Goal: Information Seeking & Learning: Find specific fact

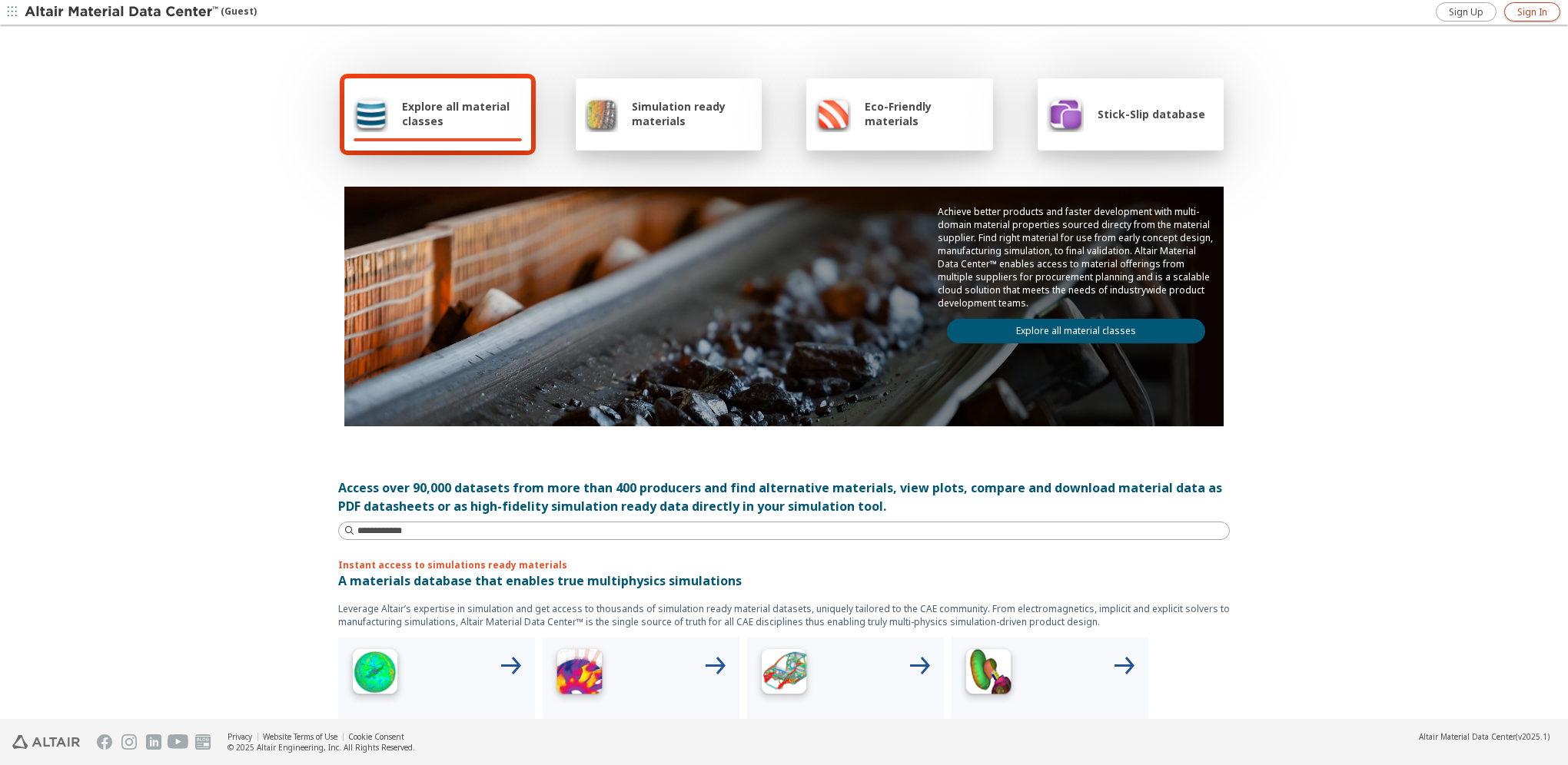
click at [1532, 13] on span "Sign In" at bounding box center [1532, 12] width 30 height 13
click at [470, 117] on span "Explore all material classes" at bounding box center [462, 113] width 120 height 30
click at [1113, 323] on link "Explore all material classes" at bounding box center [1076, 331] width 258 height 25
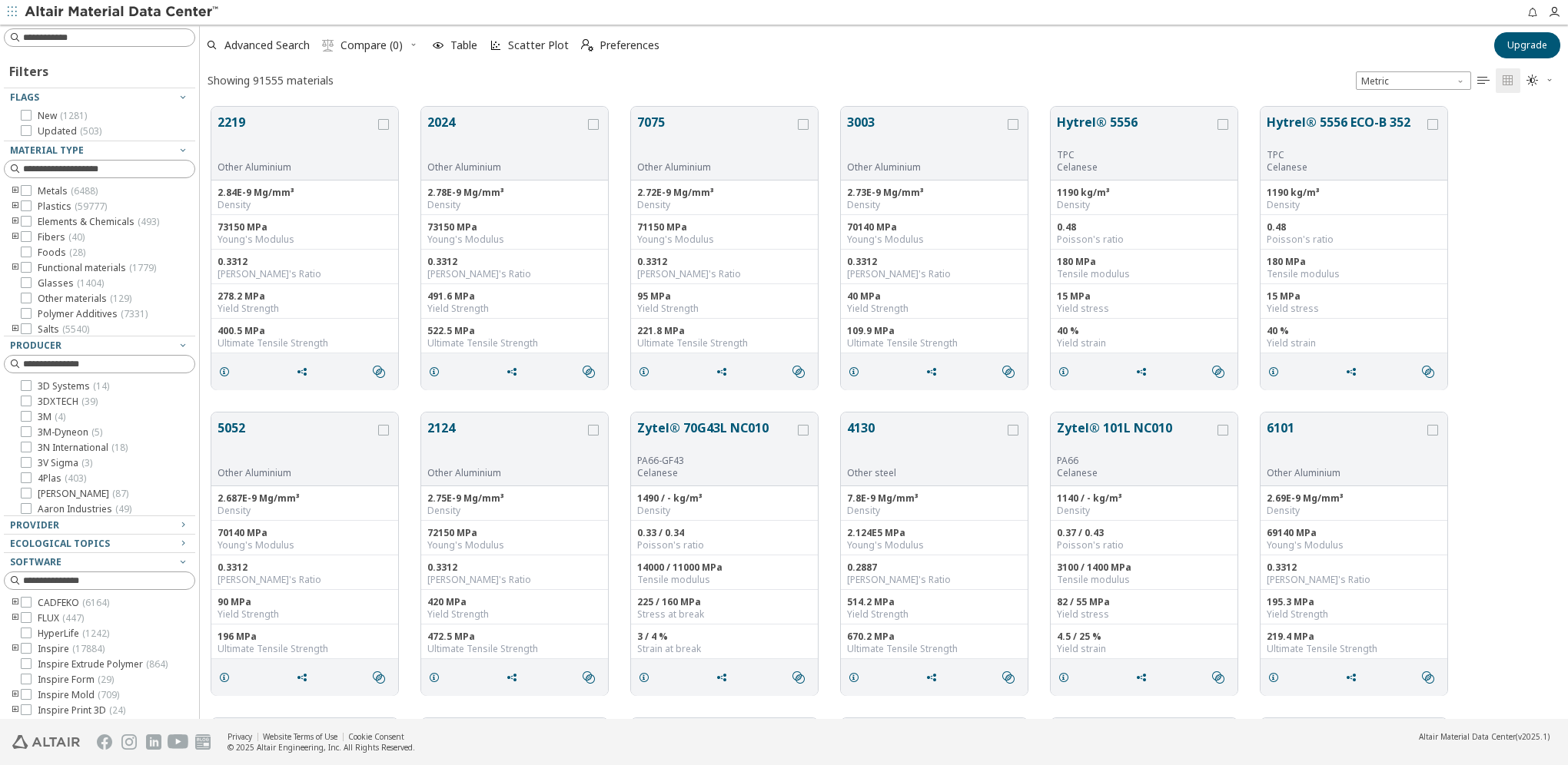
scroll to position [13, 13]
click at [66, 40] on input at bounding box center [101, 38] width 189 height 17
type input "**********"
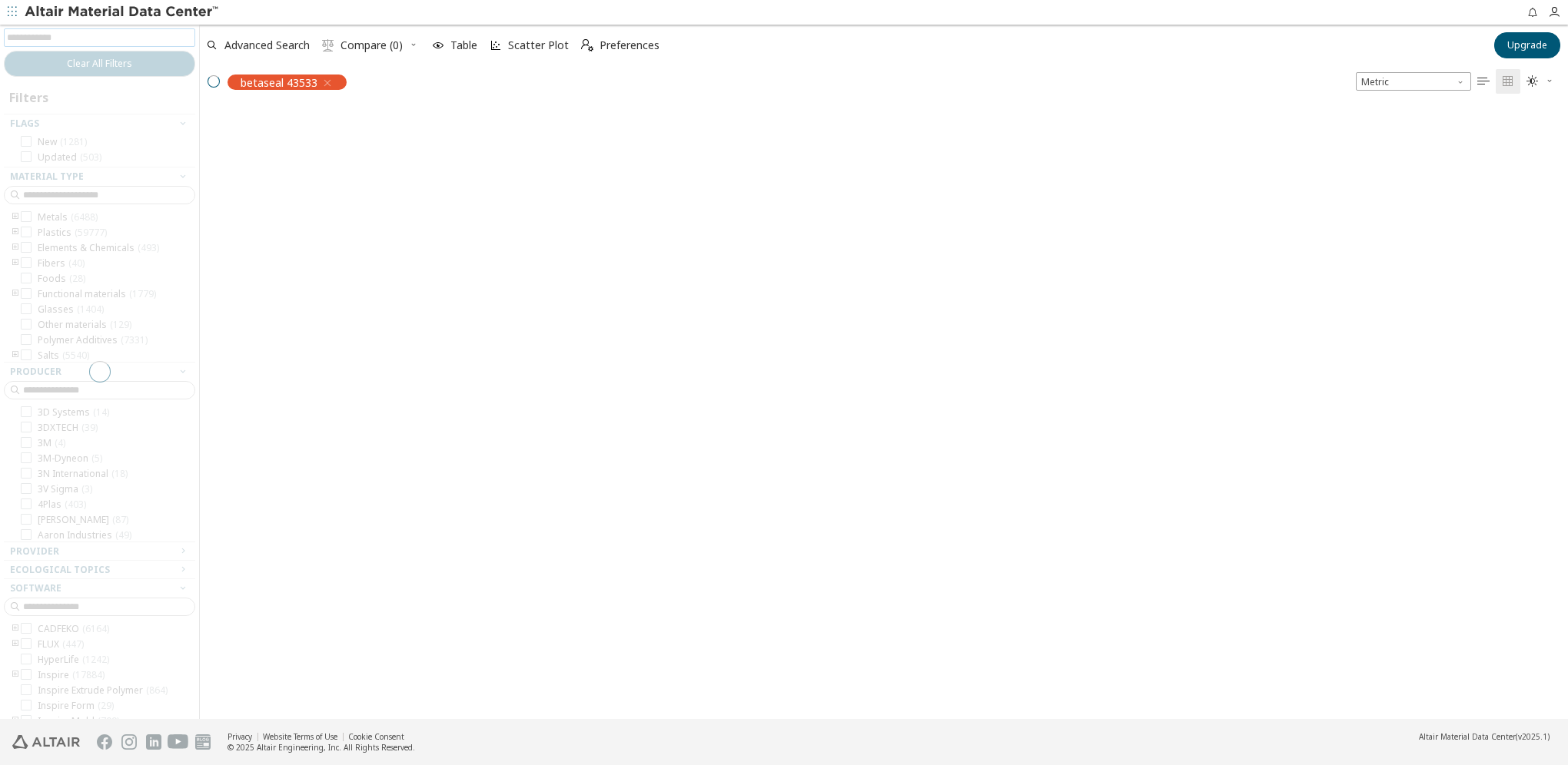
scroll to position [611, 1357]
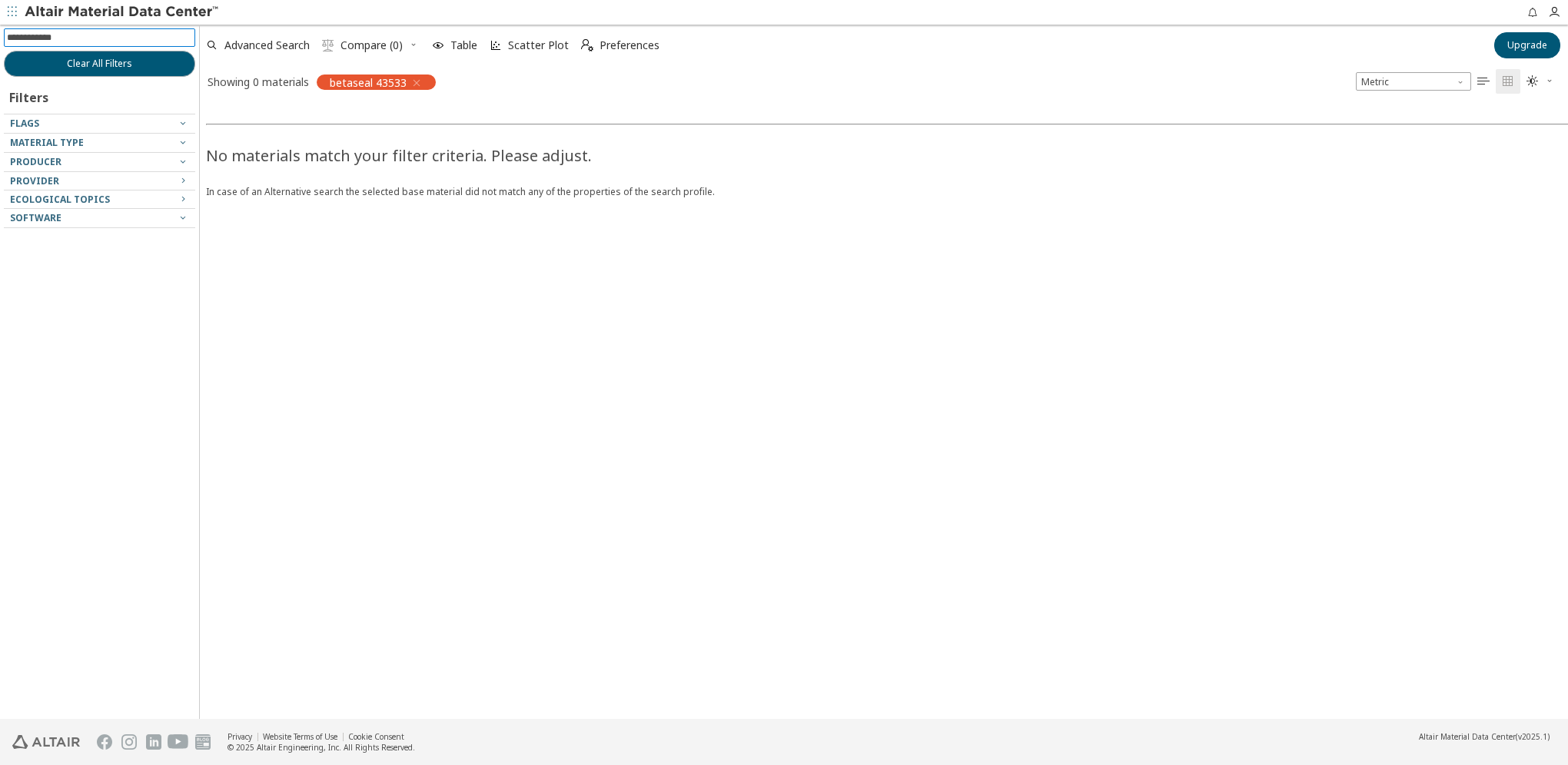
click at [111, 38] on input at bounding box center [101, 38] width 189 height 17
click at [419, 79] on icon "button" at bounding box center [416, 83] width 13 height 13
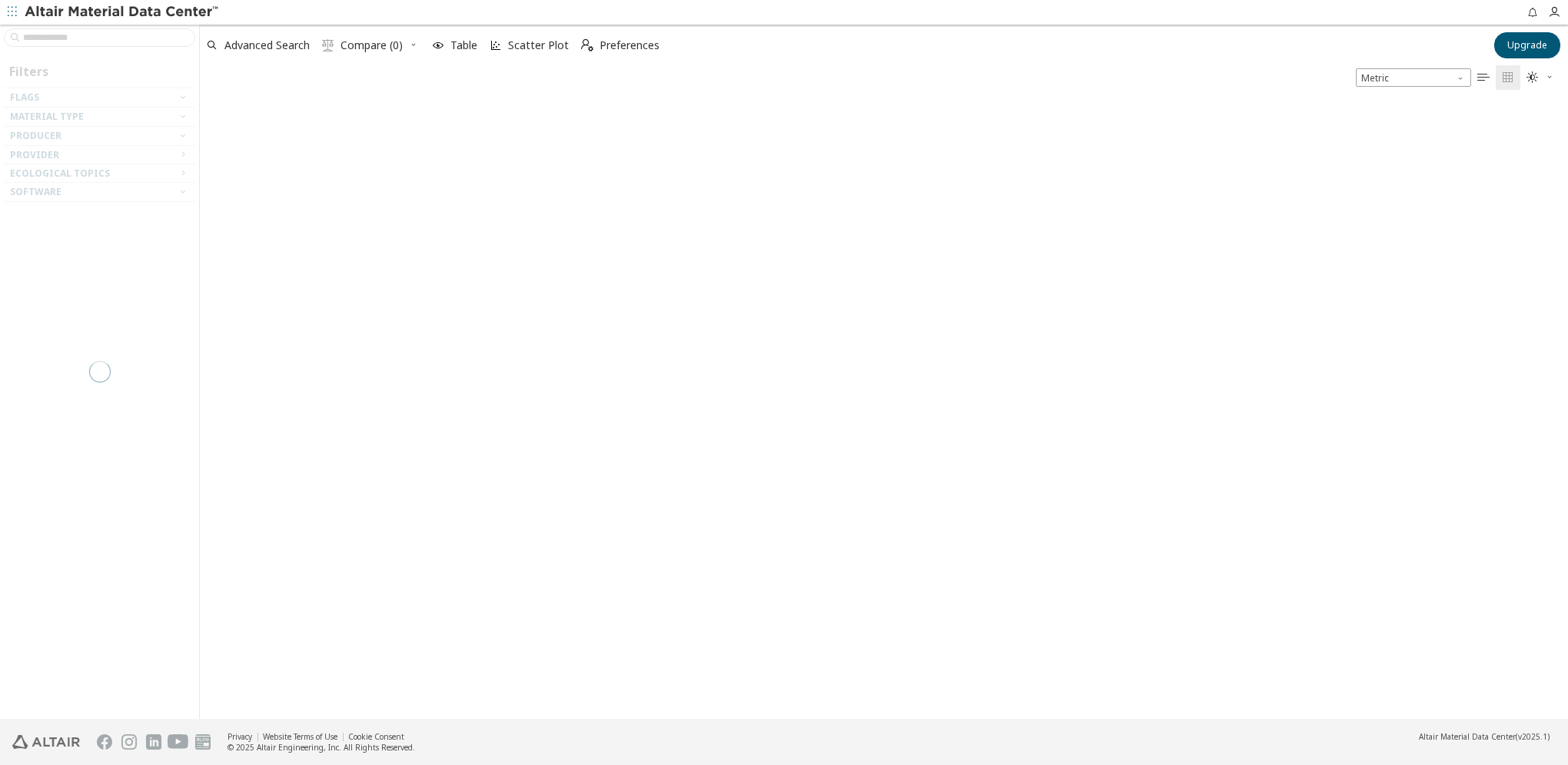
click at [76, 40] on div at bounding box center [99, 372] width 199 height 695
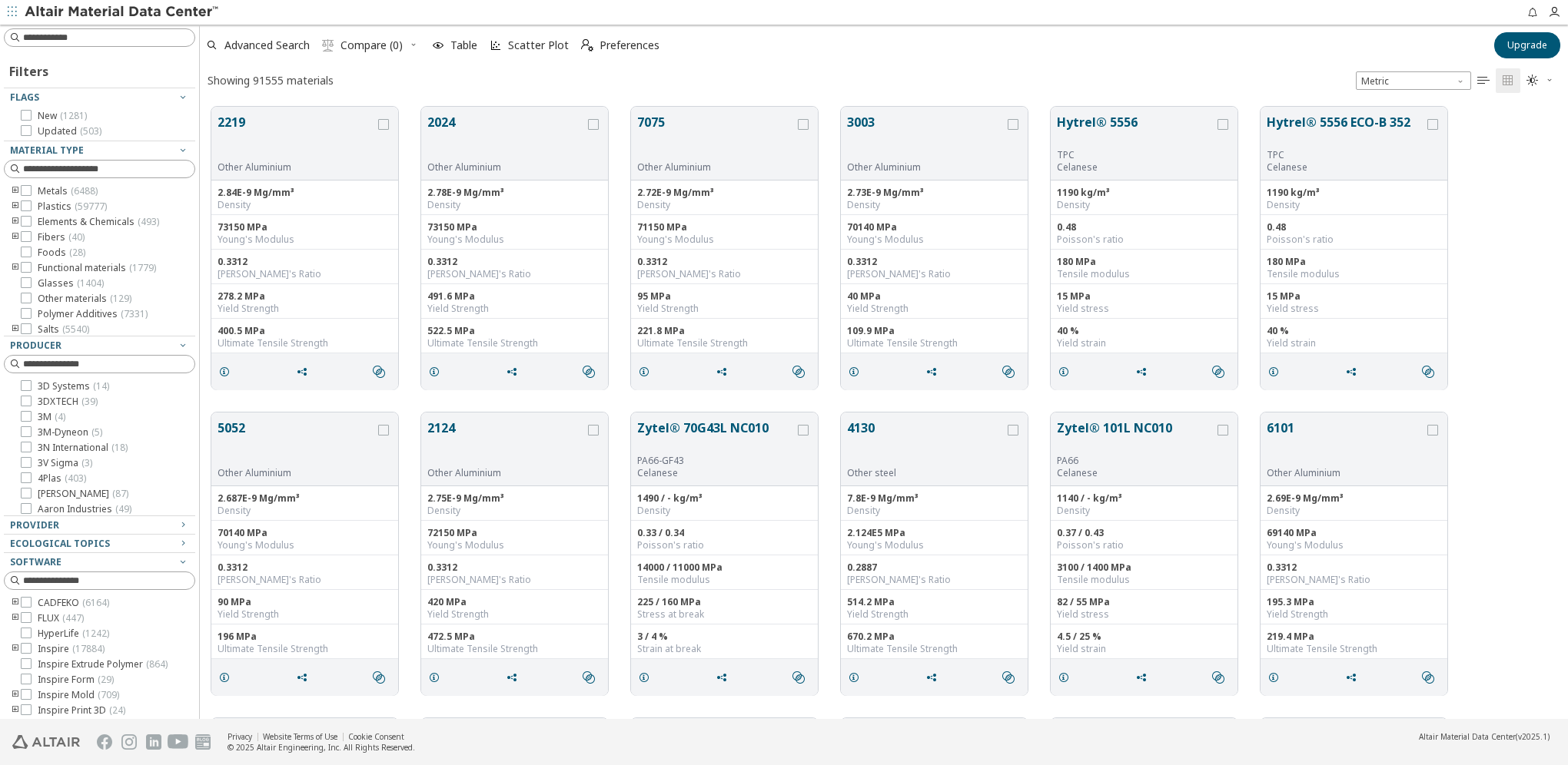
scroll to position [612, 1357]
click at [76, 40] on input at bounding box center [108, 37] width 172 height 15
type input "********"
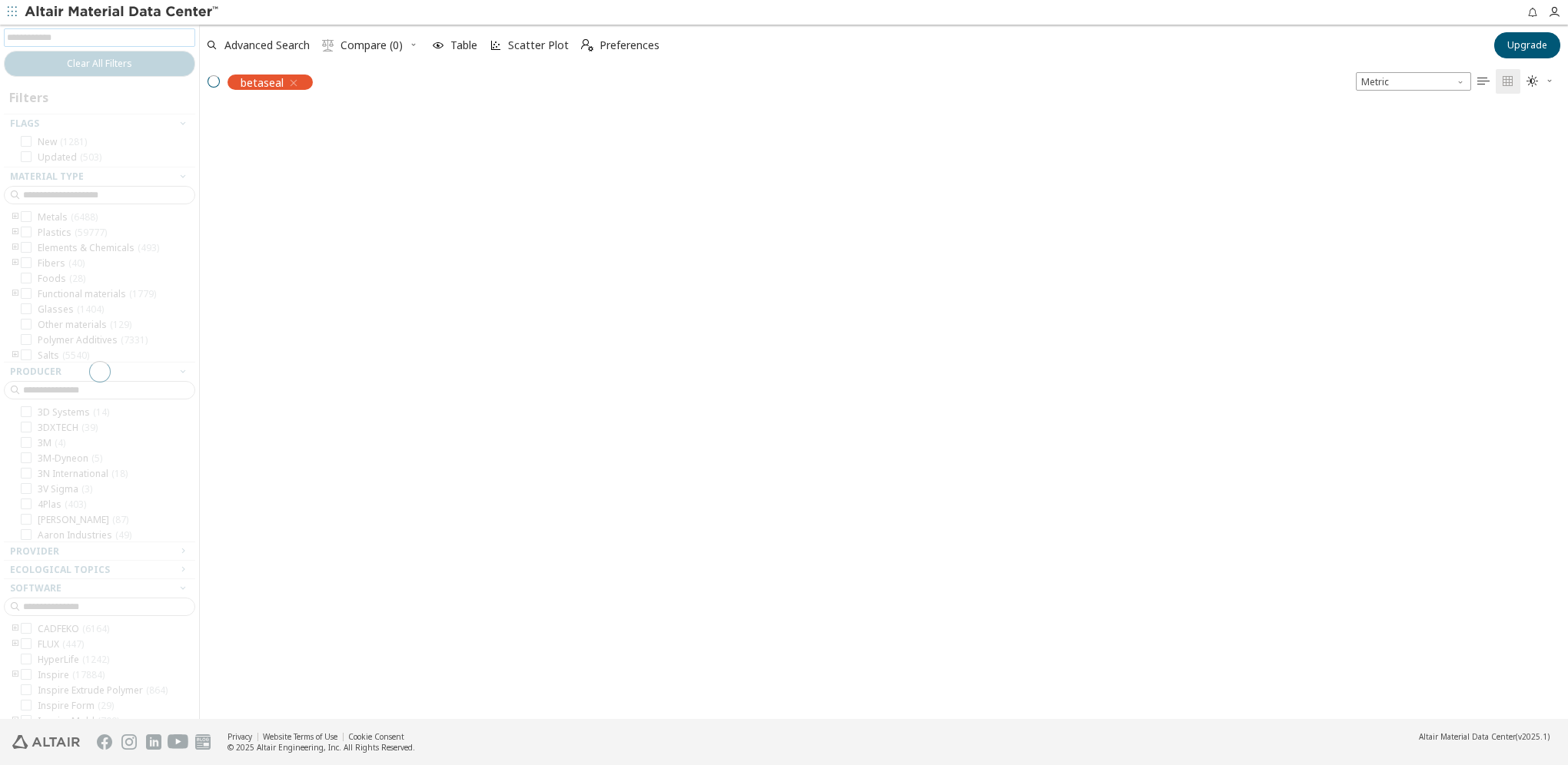
scroll to position [611, 1357]
